Goal: Check status: Check status

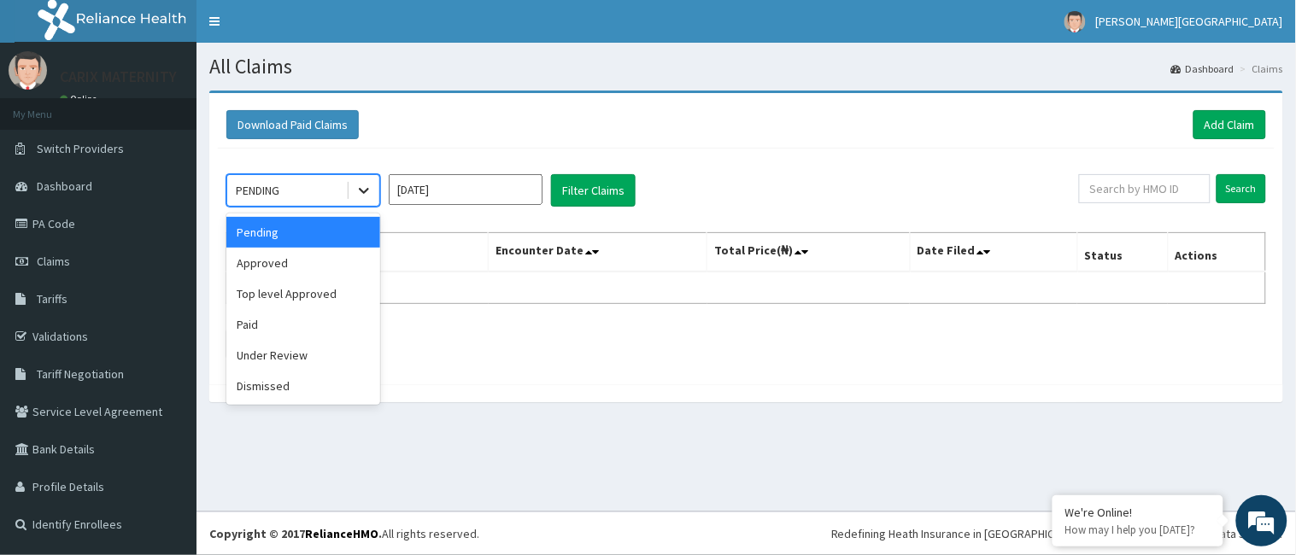
click at [367, 185] on icon at bounding box center [363, 190] width 17 height 17
click at [308, 336] on div "Paid" at bounding box center [303, 324] width 154 height 31
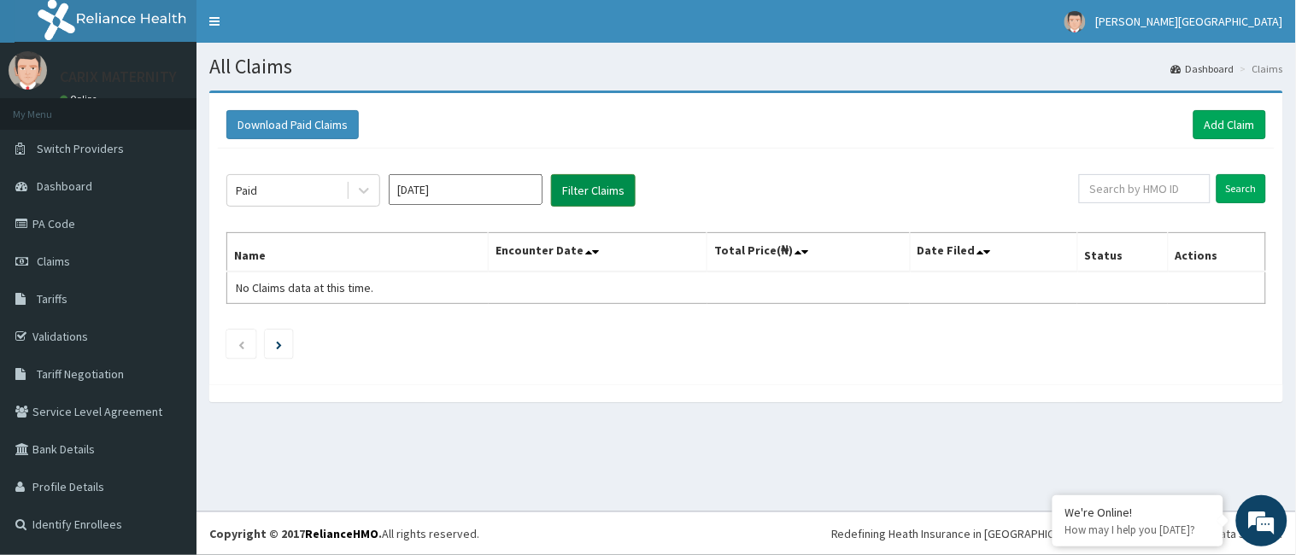
click at [595, 184] on button "Filter Claims" at bounding box center [593, 190] width 85 height 32
click at [592, 190] on button "Filter Claims" at bounding box center [593, 190] width 85 height 32
click at [364, 188] on icon at bounding box center [363, 190] width 17 height 17
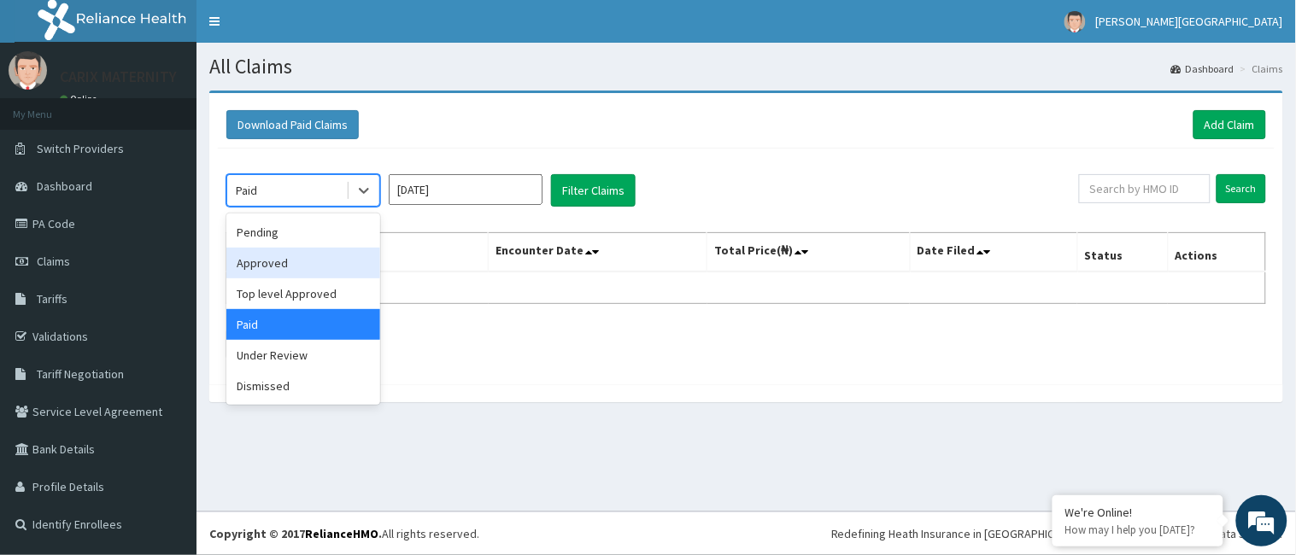
click at [323, 269] on div "Approved" at bounding box center [303, 263] width 154 height 31
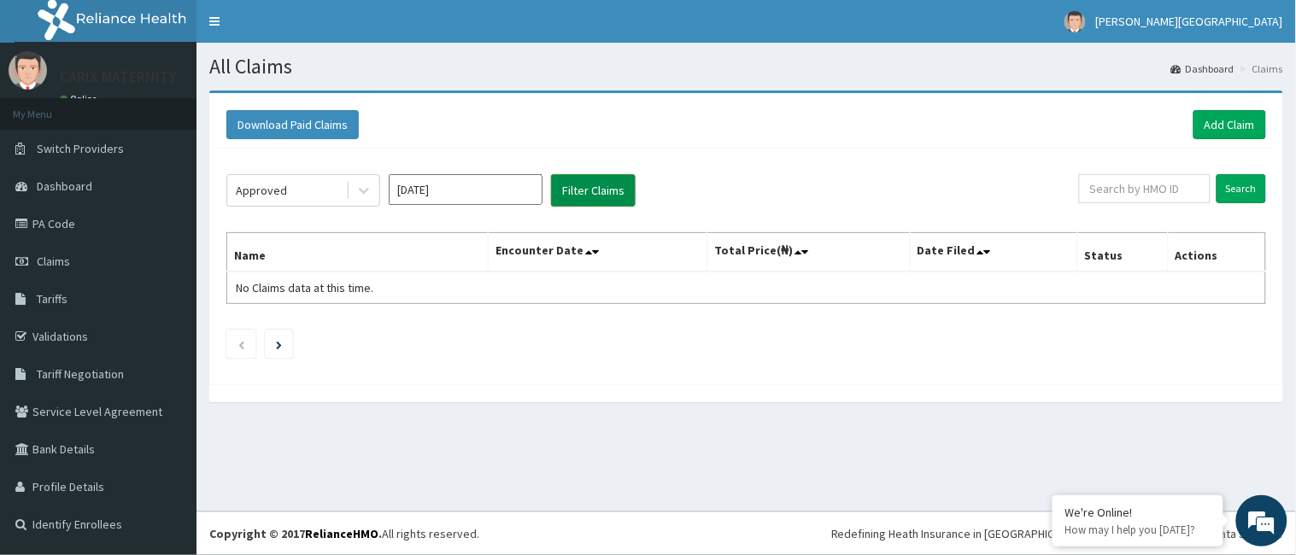
click at [594, 190] on button "Filter Claims" at bounding box center [593, 190] width 85 height 32
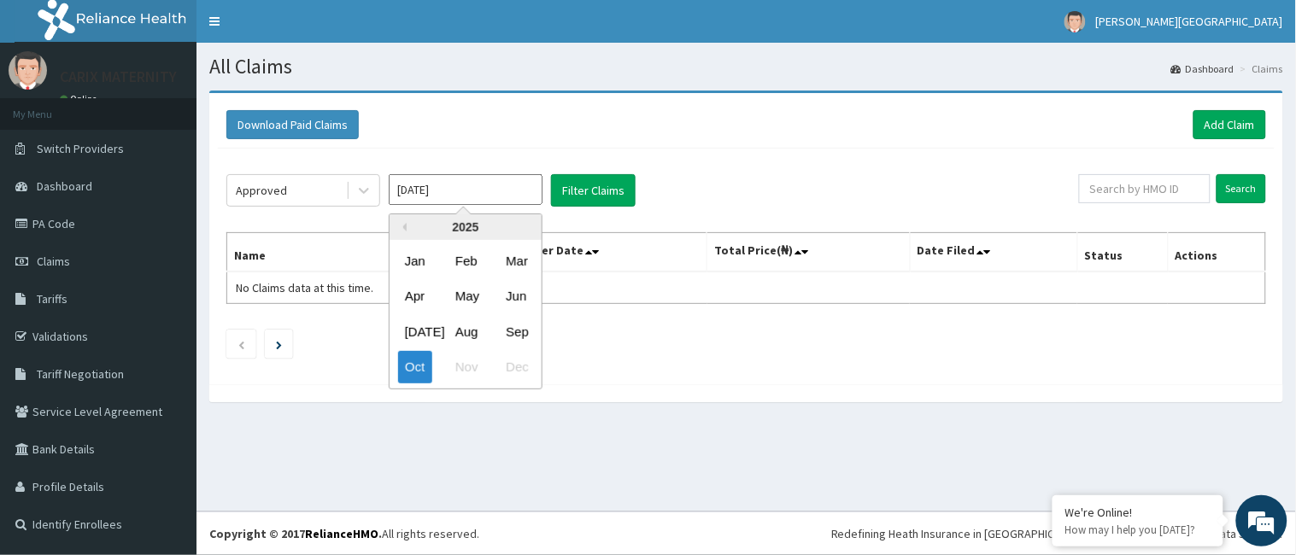
click at [446, 185] on input "Oct 2025" at bounding box center [466, 189] width 154 height 31
click at [531, 330] on div "Sep" at bounding box center [516, 332] width 34 height 32
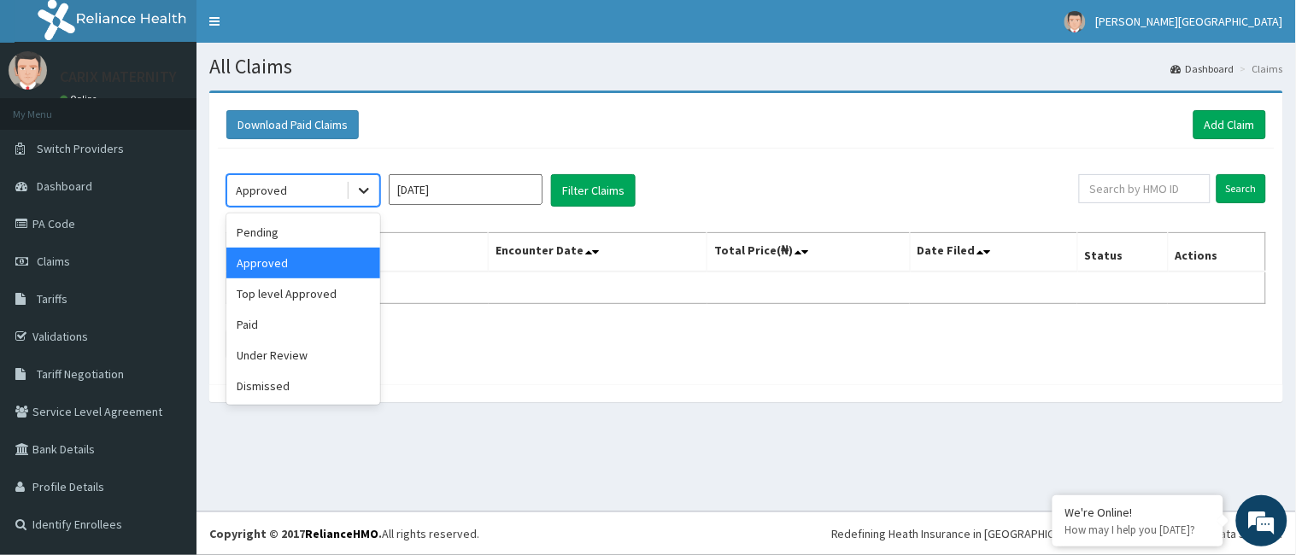
click at [361, 193] on icon at bounding box center [363, 190] width 17 height 17
click at [313, 336] on div "Paid" at bounding box center [303, 324] width 154 height 31
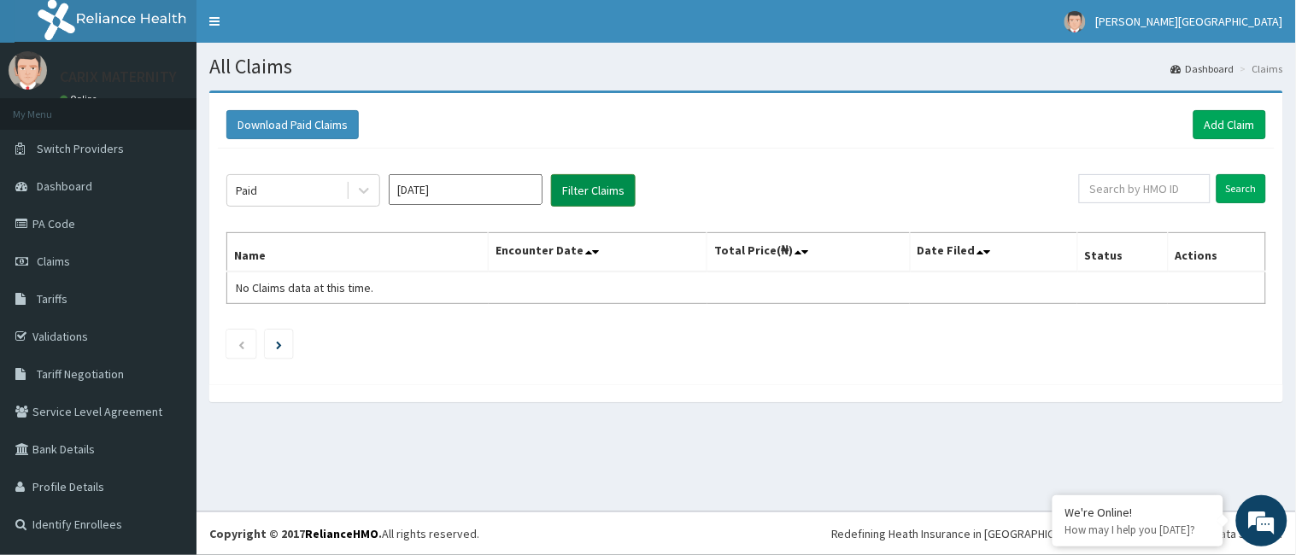
click at [587, 193] on button "Filter Claims" at bounding box center [593, 190] width 85 height 32
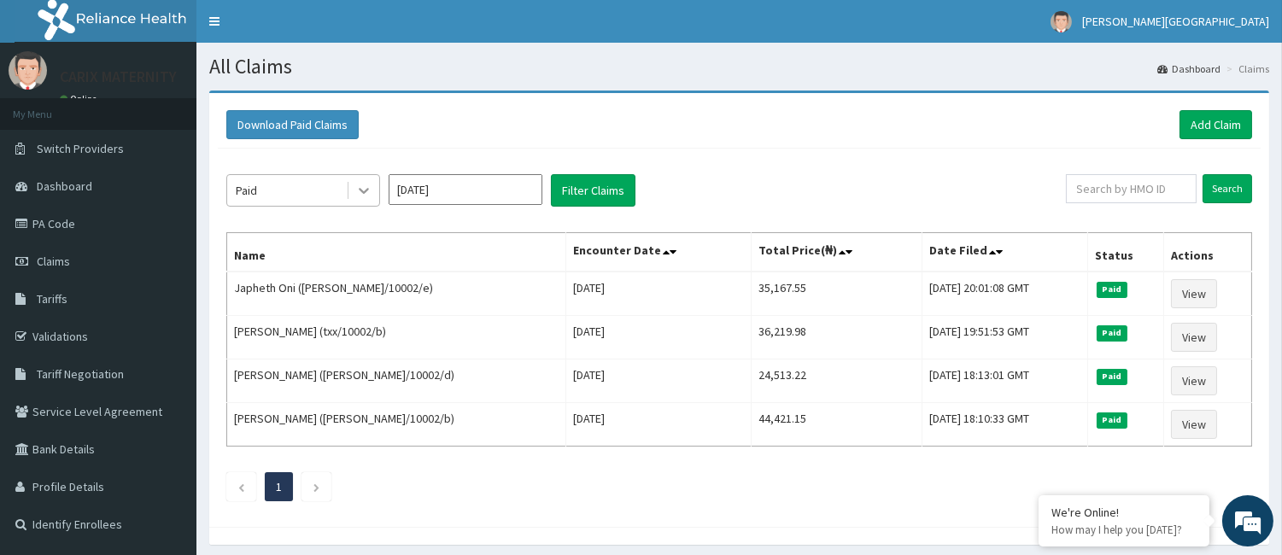
click at [369, 184] on icon at bounding box center [363, 190] width 17 height 17
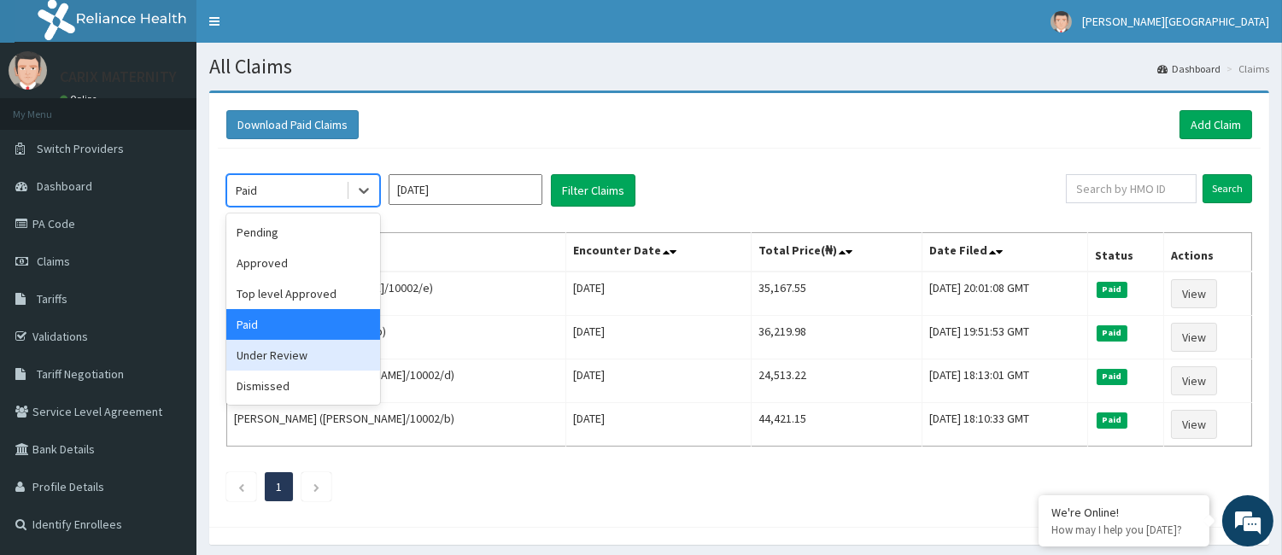
click at [297, 357] on div "Under Review" at bounding box center [303, 355] width 154 height 31
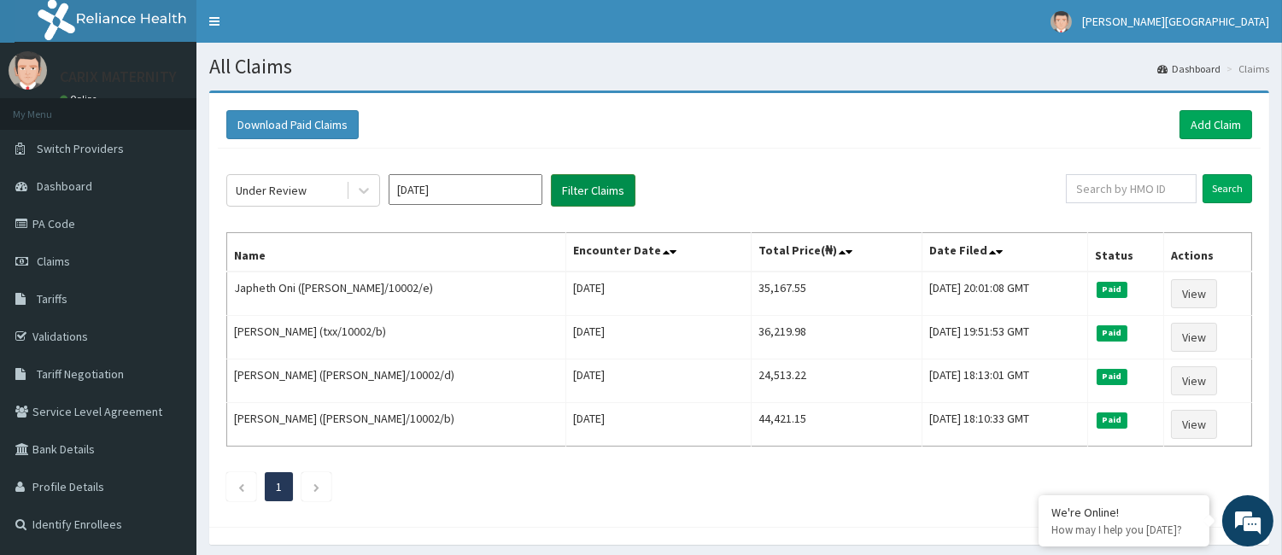
click at [586, 190] on button "Filter Claims" at bounding box center [593, 190] width 85 height 32
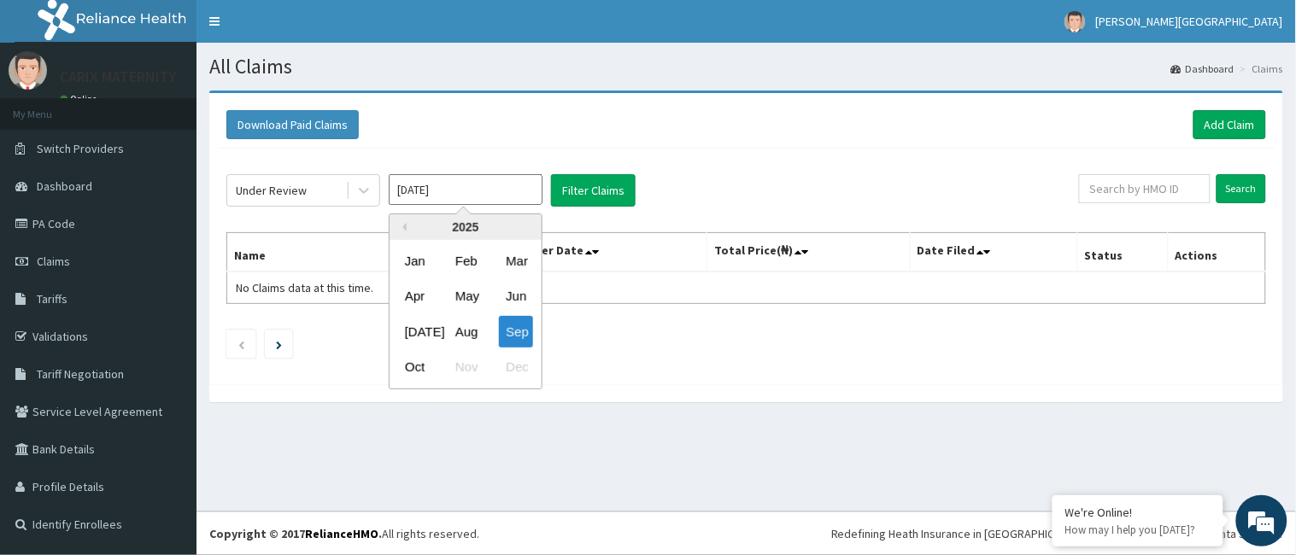
click at [458, 194] on input "Sep 2025" at bounding box center [466, 189] width 154 height 31
click at [417, 363] on div "Oct" at bounding box center [415, 368] width 34 height 32
type input "Oct 2025"
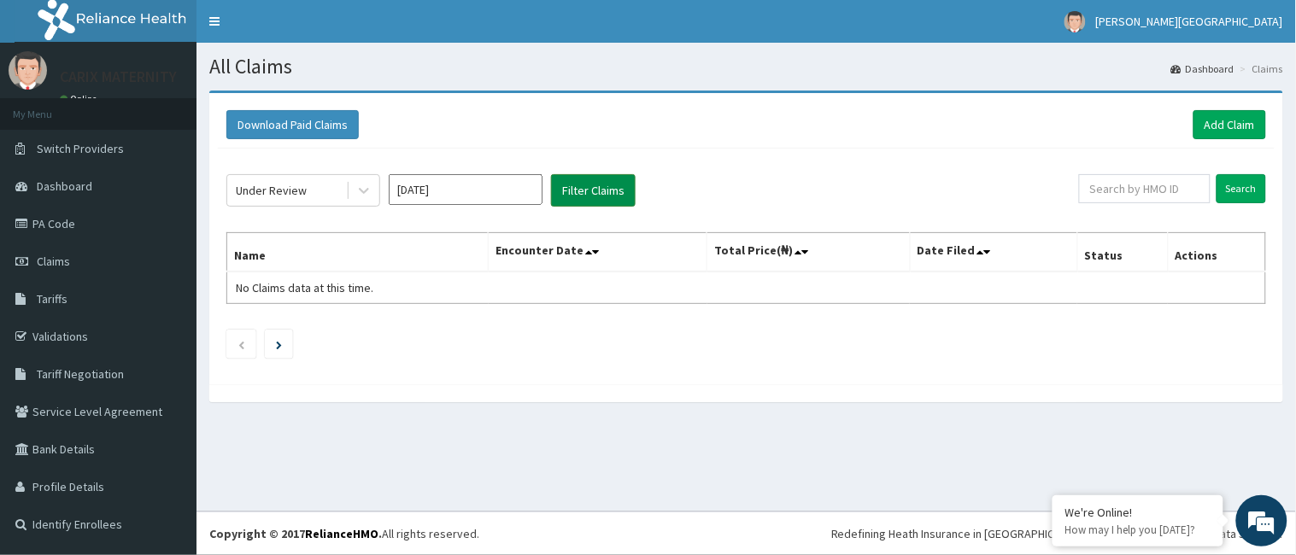
click at [598, 191] on button "Filter Claims" at bounding box center [593, 190] width 85 height 32
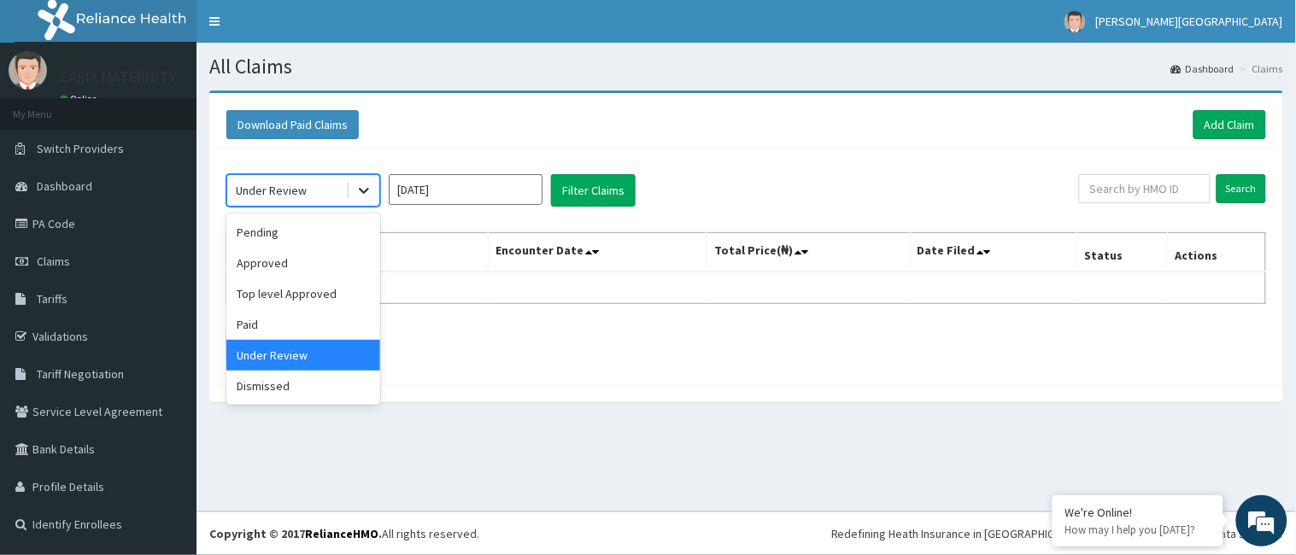
click at [359, 184] on icon at bounding box center [363, 190] width 17 height 17
click at [311, 291] on div "Top level Approved" at bounding box center [303, 293] width 154 height 31
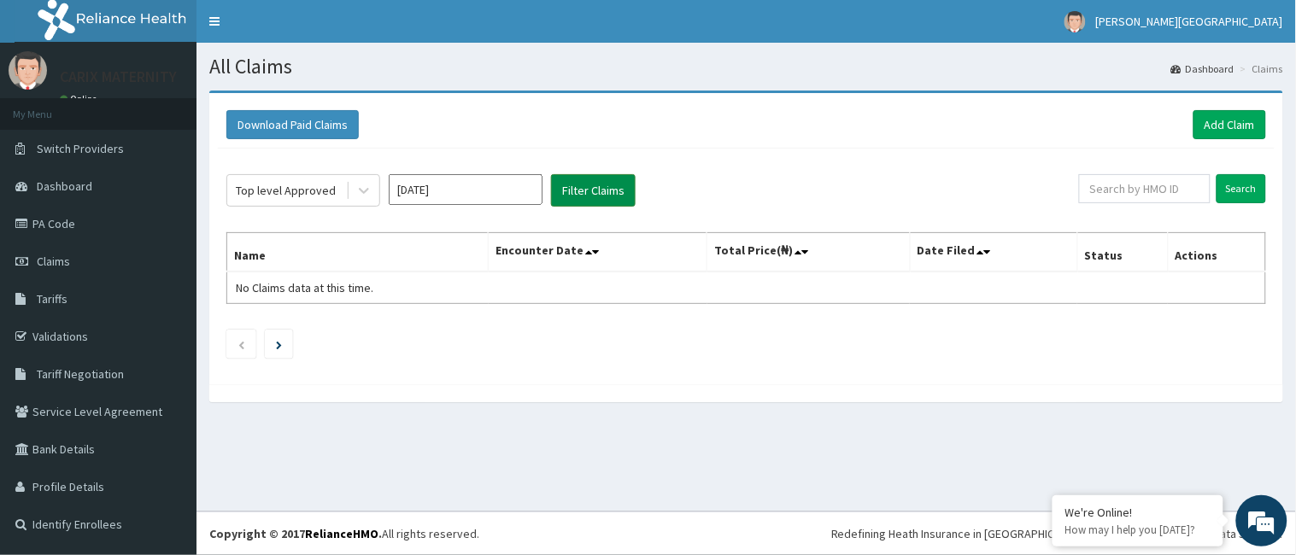
click at [588, 191] on button "Filter Claims" at bounding box center [593, 190] width 85 height 32
click at [79, 231] on link "PA Code" at bounding box center [98, 224] width 196 height 38
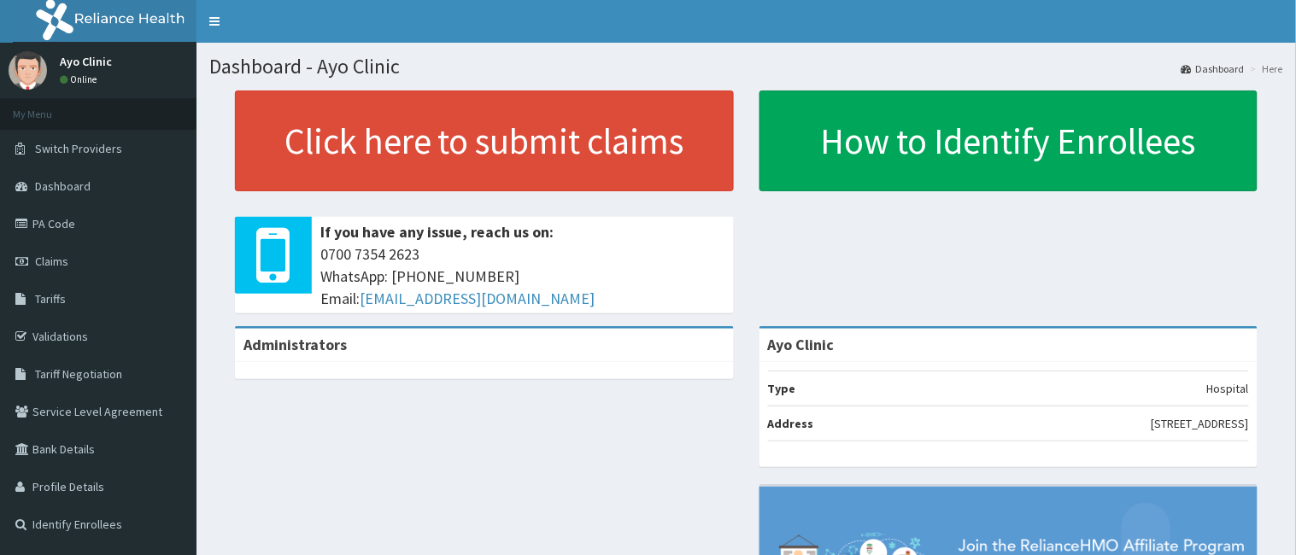
click at [48, 220] on link "PA Code" at bounding box center [98, 224] width 196 height 38
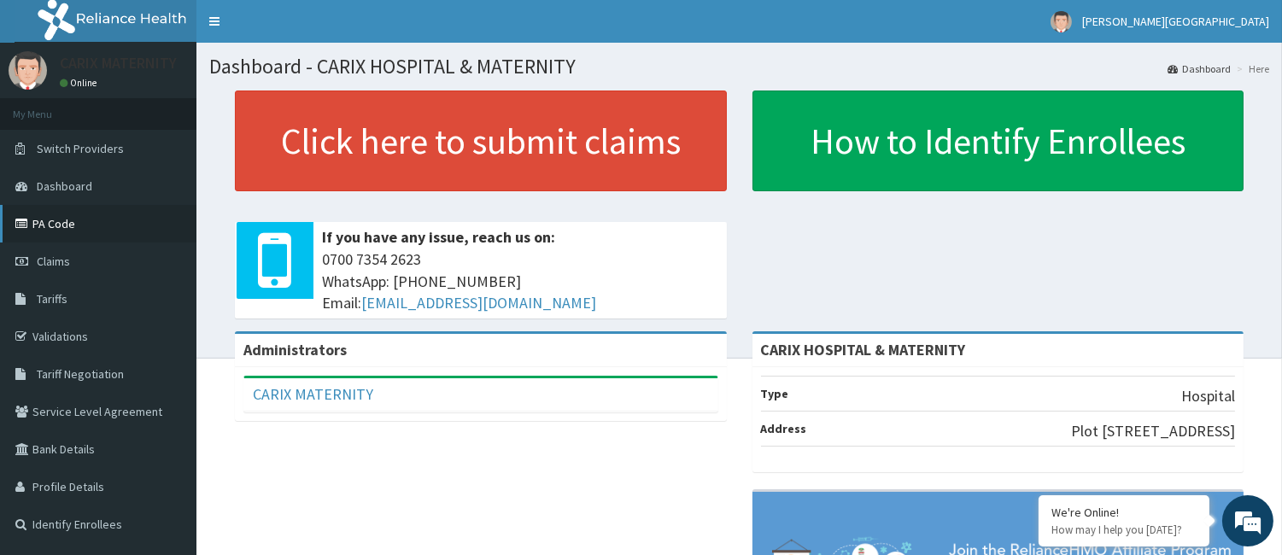
click at [94, 226] on link "PA Code" at bounding box center [98, 224] width 196 height 38
